Goal: Share content: Share content

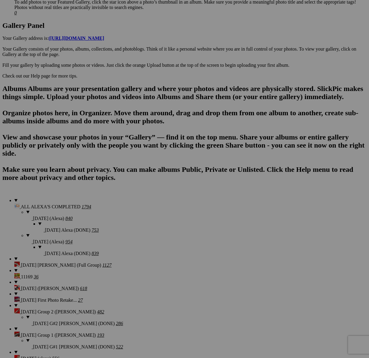
scroll to position [252, 0]
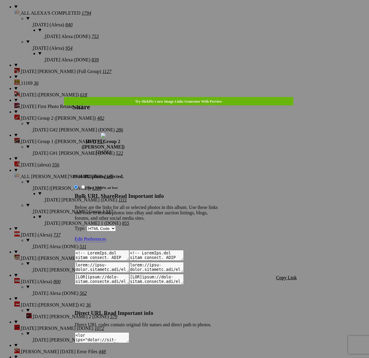
type textarea "<!-- SlickPic.com image hosting. HTML Bulk Share code Starts Here --> <div styl…"
click at [285, 275] on span "Copy Link" at bounding box center [286, 277] width 21 height 5
click at [187, 14] on div at bounding box center [184, 179] width 369 height 358
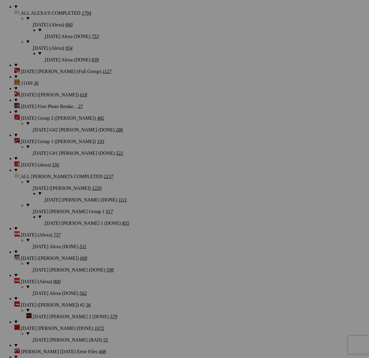
drag, startPoint x: 198, startPoint y: 76, endPoint x: 198, endPoint y: 73, distance: 3.0
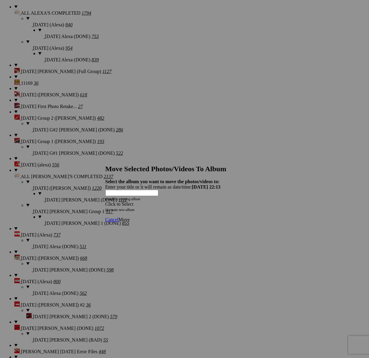
click at [105, 201] on span at bounding box center [105, 203] width 0 height 5
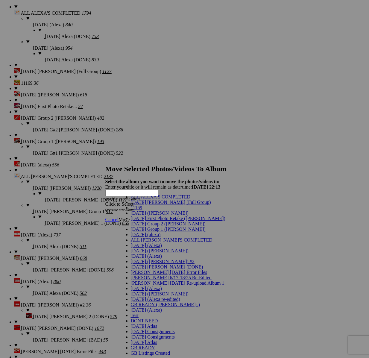
click at [160, 226] on link "[DATE] Group 2 ([PERSON_NAME])" at bounding box center [168, 223] width 75 height 5
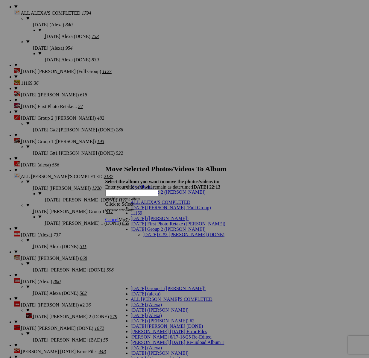
drag, startPoint x: 159, startPoint y: 210, endPoint x: 178, endPoint y: 210, distance: 19.2
click at [159, 232] on link "[DATE] G#2 [PERSON_NAME] (DONE)" at bounding box center [184, 234] width 82 height 5
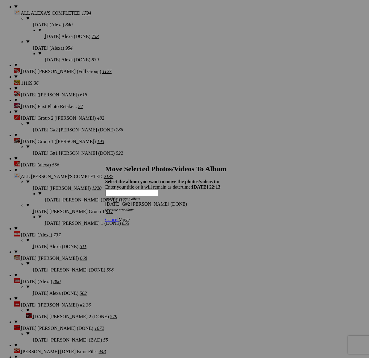
click at [130, 217] on span "Move" at bounding box center [124, 219] width 11 height 5
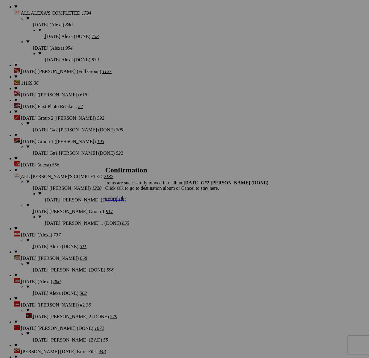
click at [119, 201] on span "Cancel" at bounding box center [111, 198] width 13 height 5
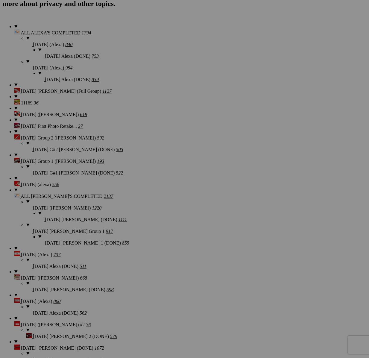
scroll to position [487, 0]
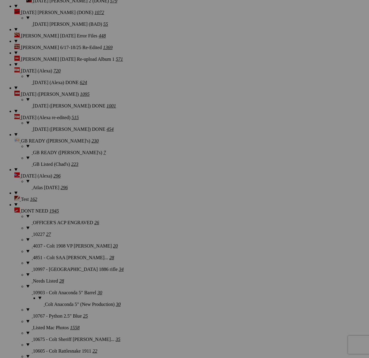
scroll to position [1061, 0]
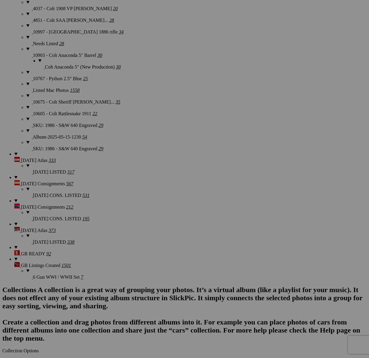
type textarea "<!-- SlickPic.com image hosting. HTML Bulk Share code Starts Here --> <div styl…"
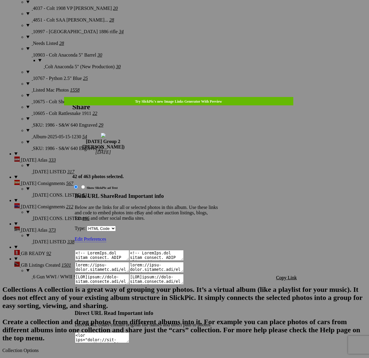
click at [281, 275] on span "Copy Link" at bounding box center [286, 277] width 21 height 5
click at [197, 18] on div at bounding box center [184, 179] width 369 height 358
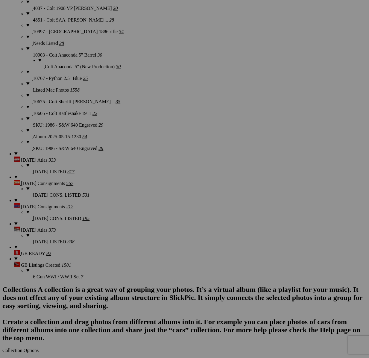
type textarea "<!-- SlickPic.com image hosting. HTML Bulk Share code Starts Here --> <div styl…"
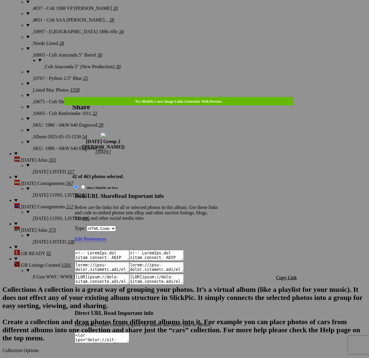
click at [286, 275] on span "Copy Link" at bounding box center [286, 277] width 21 height 5
click at [187, 13] on div at bounding box center [184, 179] width 369 height 358
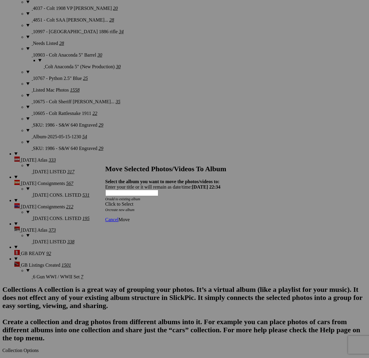
click at [105, 201] on span at bounding box center [105, 203] width 0 height 5
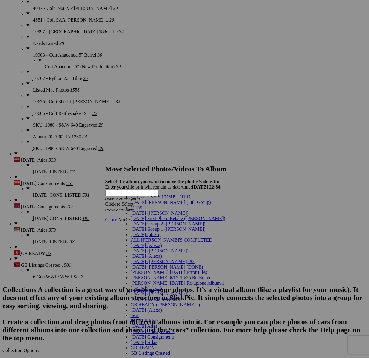
click at [161, 226] on link "[DATE] Group 2 ([PERSON_NAME])" at bounding box center [168, 223] width 75 height 5
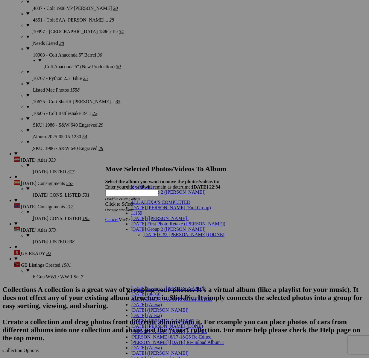
click at [159, 232] on link "[DATE] G#2 [PERSON_NAME] (DONE)" at bounding box center [184, 234] width 82 height 5
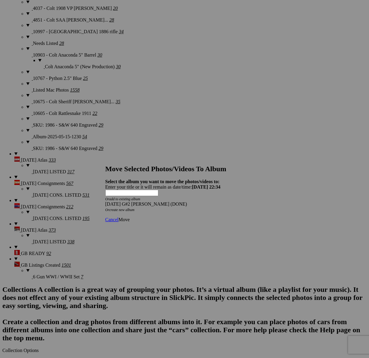
click at [130, 217] on span "Move" at bounding box center [124, 219] width 11 height 5
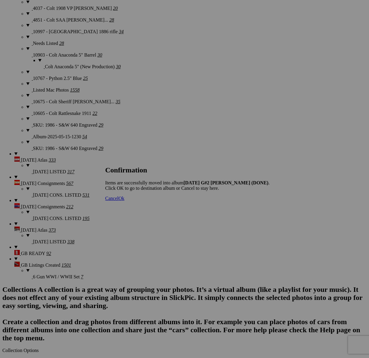
click at [119, 201] on span "Cancel" at bounding box center [111, 198] width 13 height 5
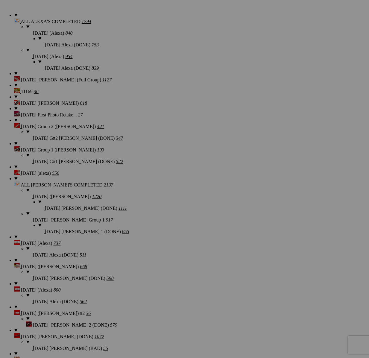
scroll to position [492, 0]
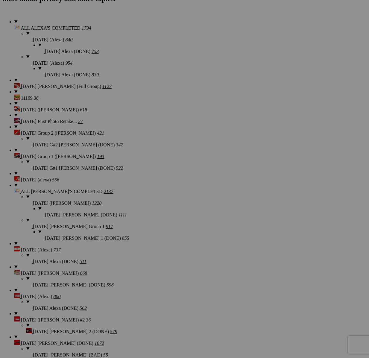
drag, startPoint x: 208, startPoint y: 112, endPoint x: 227, endPoint y: 143, distance: 36.5
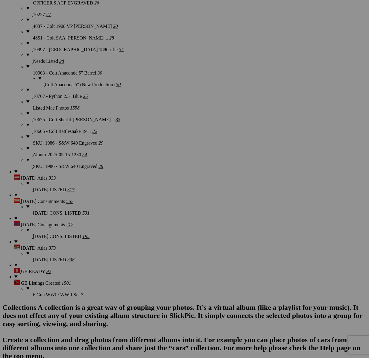
scroll to position [1043, 0]
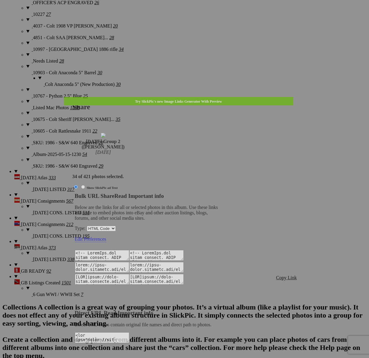
type textarea "<!-- SlickPic.com image hosting. HTML Bulk Share code Starts Here --> <div styl…"
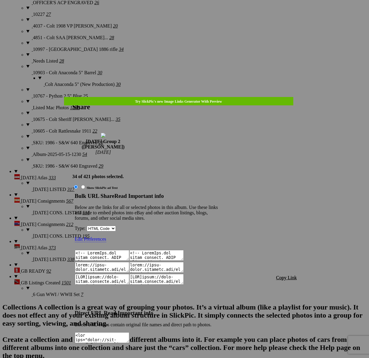
click at [289, 275] on span "Copy Link" at bounding box center [286, 277] width 21 height 5
click at [190, 13] on div at bounding box center [184, 179] width 369 height 358
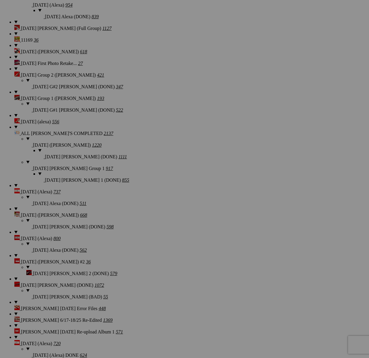
scroll to position [550, 0]
drag, startPoint x: 191, startPoint y: 17, endPoint x: 192, endPoint y: 22, distance: 5.3
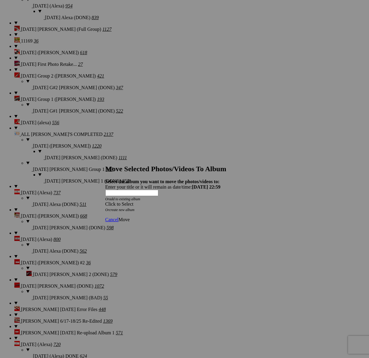
click at [207, 201] on div "Click to Select" at bounding box center [184, 203] width 159 height 5
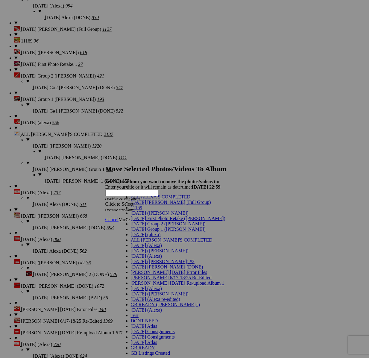
click at [157, 226] on span "[DATE] Group 2 ([PERSON_NAME])" at bounding box center [168, 223] width 75 height 5
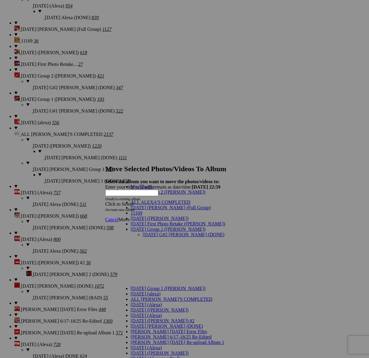
click at [158, 232] on link "[DATE] G#2 [PERSON_NAME] (DONE)" at bounding box center [184, 234] width 82 height 5
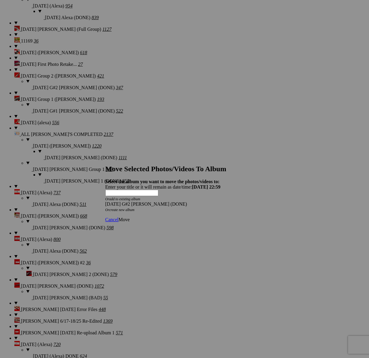
click at [130, 217] on span "Move" at bounding box center [124, 219] width 11 height 5
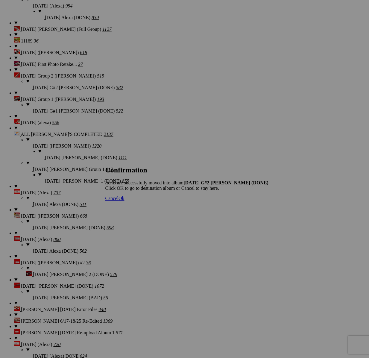
click at [119, 201] on span "Cancel" at bounding box center [111, 198] width 13 height 5
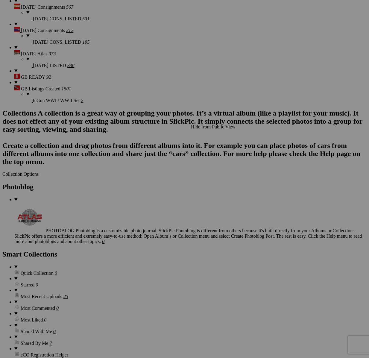
scroll to position [1229, 0]
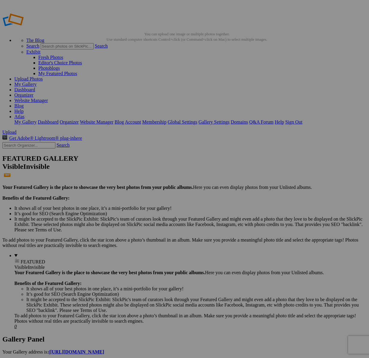
scroll to position [231, 0]
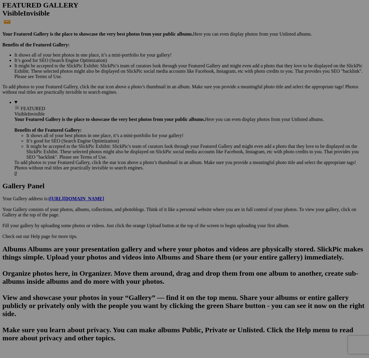
scroll to position [513, 0]
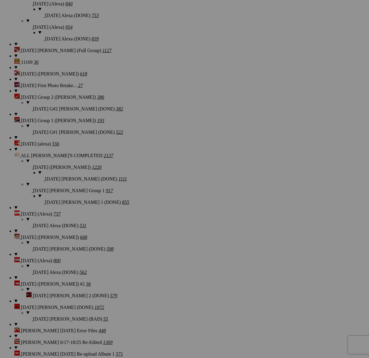
scroll to position [518, 0]
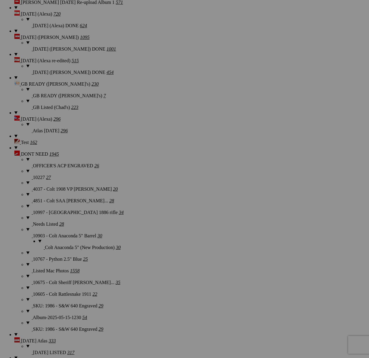
scroll to position [1143, 0]
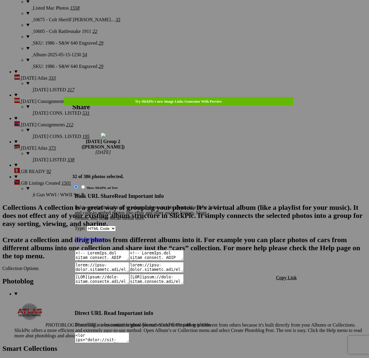
click at [286, 275] on span "Copy Link" at bounding box center [286, 277] width 21 height 5
click at [196, 18] on div at bounding box center [184, 179] width 369 height 358
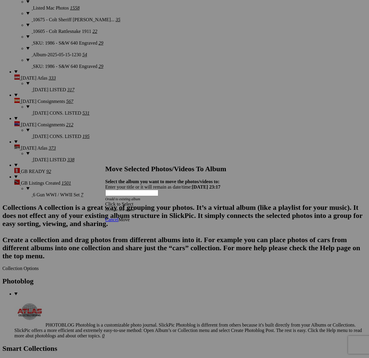
click at [208, 201] on div "Click to Select" at bounding box center [184, 203] width 159 height 5
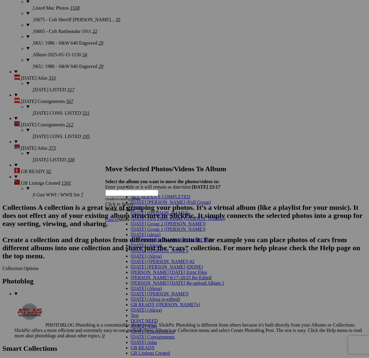
click at [142, 226] on span "[DATE] Group 2 ([PERSON_NAME])" at bounding box center [168, 223] width 75 height 5
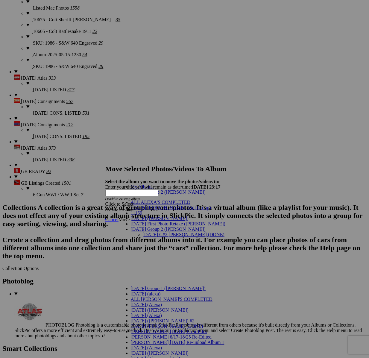
click at [151, 232] on link "[DATE] G#2 [PERSON_NAME] (DONE)" at bounding box center [184, 234] width 82 height 5
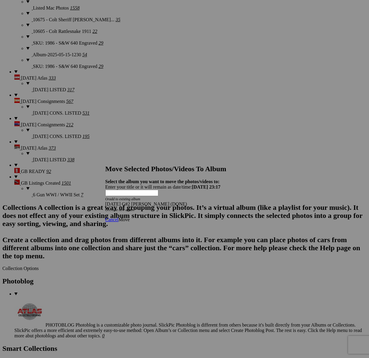
drag, startPoint x: 258, startPoint y: 206, endPoint x: 246, endPoint y: 205, distance: 12.0
click at [130, 217] on span "Move" at bounding box center [124, 219] width 11 height 5
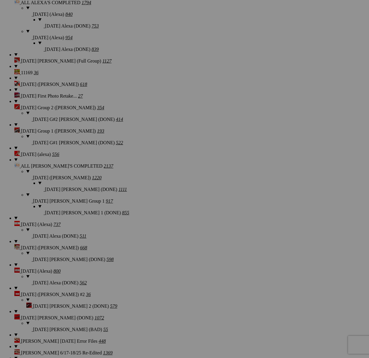
scroll to position [519, 0]
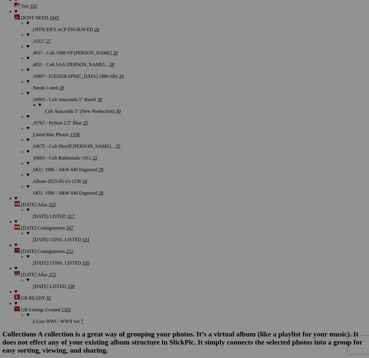
scroll to position [1104, 0]
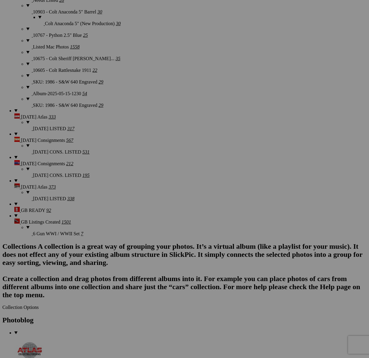
type textarea "<!-- [DOMAIN_NAME] image hosting. HTML Bulk Share code Starts Here --> <div sty…"
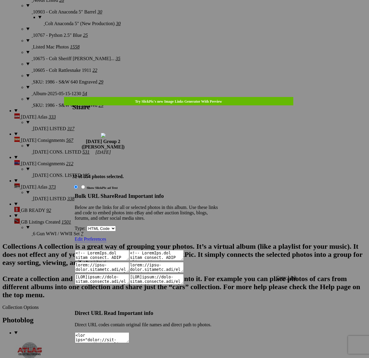
click at [281, 275] on span "Copy Link" at bounding box center [286, 277] width 21 height 5
click at [189, 18] on div at bounding box center [184, 179] width 369 height 358
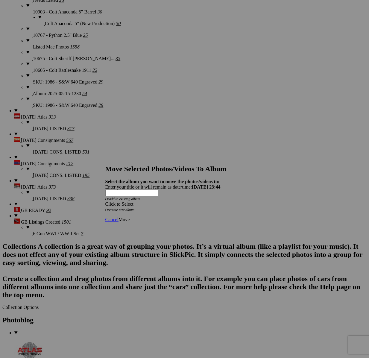
click at [210, 201] on div "Click to Select" at bounding box center [184, 203] width 159 height 5
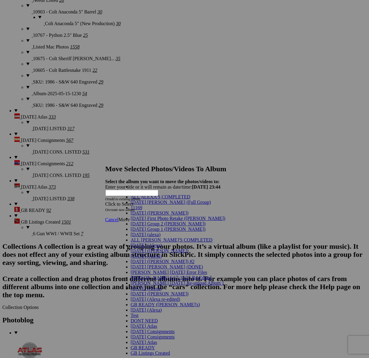
click at [151, 226] on span "[DATE] Group 2 ([PERSON_NAME])" at bounding box center [168, 223] width 75 height 5
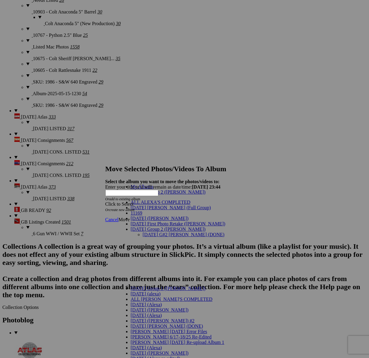
click at [156, 232] on link "[DATE] G#2 [PERSON_NAME] (DONE)" at bounding box center [184, 234] width 82 height 5
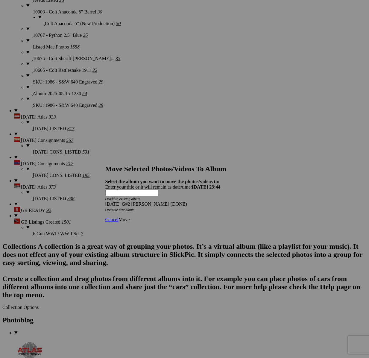
click at [130, 217] on span "Move" at bounding box center [124, 219] width 11 height 5
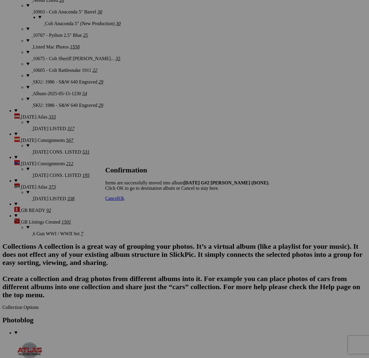
click at [119, 201] on span "Cancel" at bounding box center [111, 198] width 13 height 5
